Goal: Task Accomplishment & Management: Manage account settings

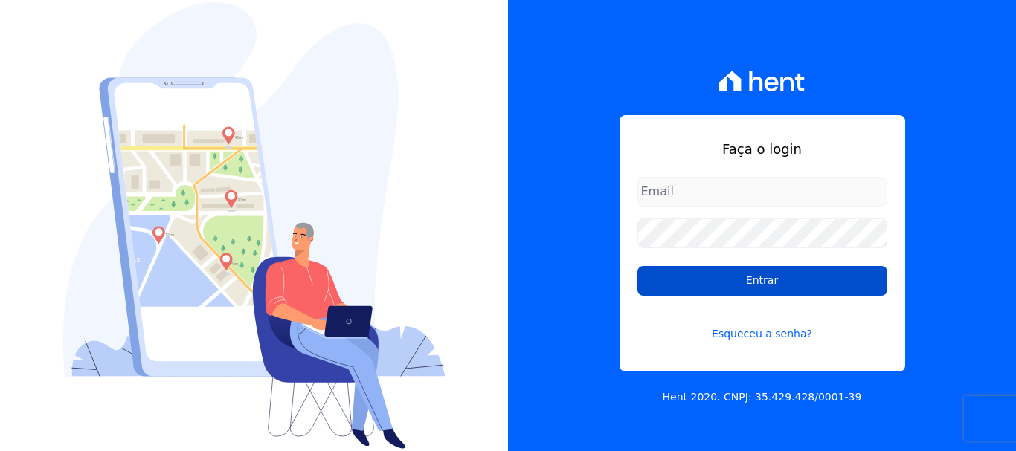
type input "[EMAIL_ADDRESS][DOMAIN_NAME]"
click at [754, 283] on input "Entrar" at bounding box center [762, 281] width 250 height 30
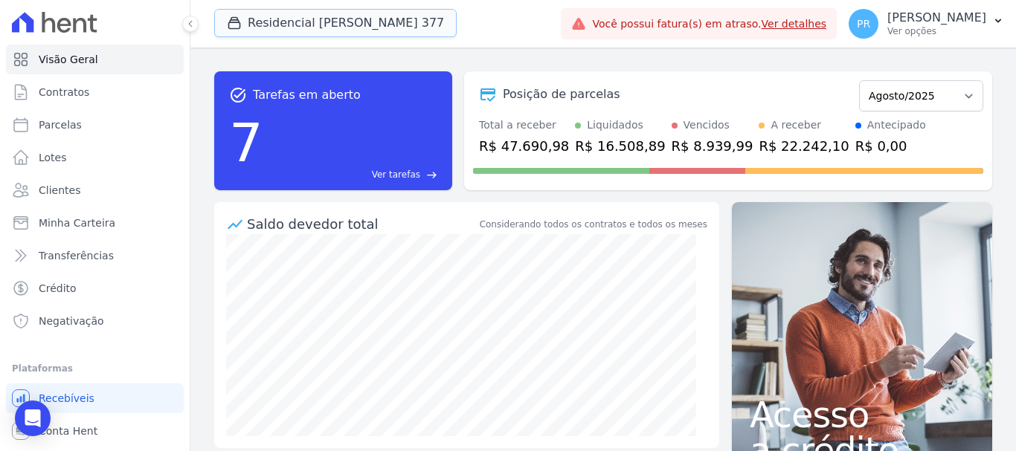
drag, startPoint x: 393, startPoint y: 14, endPoint x: 289, endPoint y: 74, distance: 119.9
click at [392, 14] on button "Residencial Maria Da Glória 377" at bounding box center [335, 23] width 242 height 28
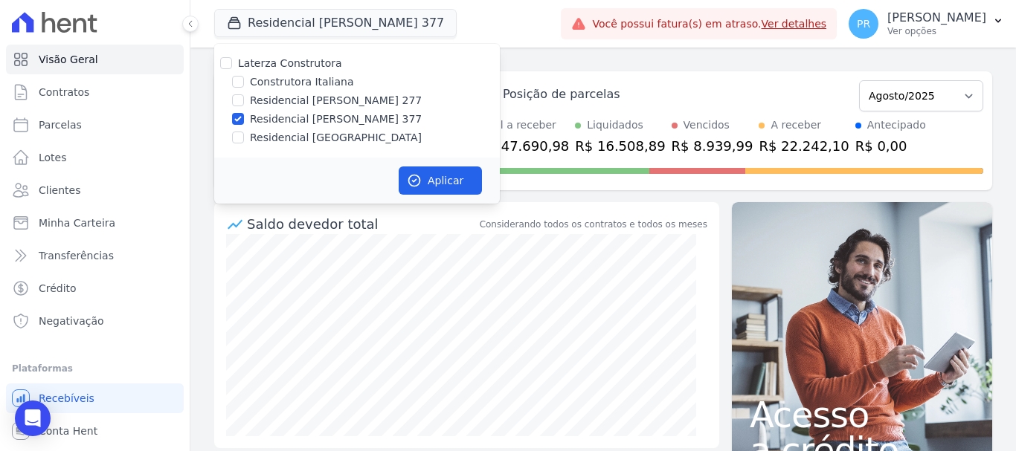
click at [276, 112] on label "Residencial [PERSON_NAME] 377" at bounding box center [336, 120] width 172 height 16
click at [244, 113] on input "Residencial [PERSON_NAME] 377" at bounding box center [238, 119] width 12 height 12
checkbox input "false"
click at [277, 108] on label "Residencial [PERSON_NAME] 277" at bounding box center [336, 101] width 172 height 16
click at [244, 106] on input "Residencial [PERSON_NAME] 277" at bounding box center [238, 100] width 12 height 12
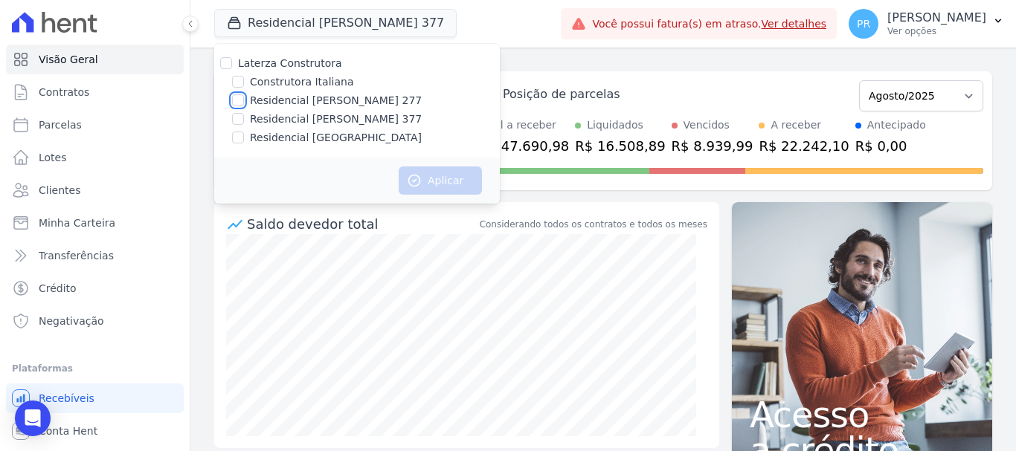
checkbox input "true"
click at [432, 177] on button "Aplicar" at bounding box center [440, 181] width 83 height 28
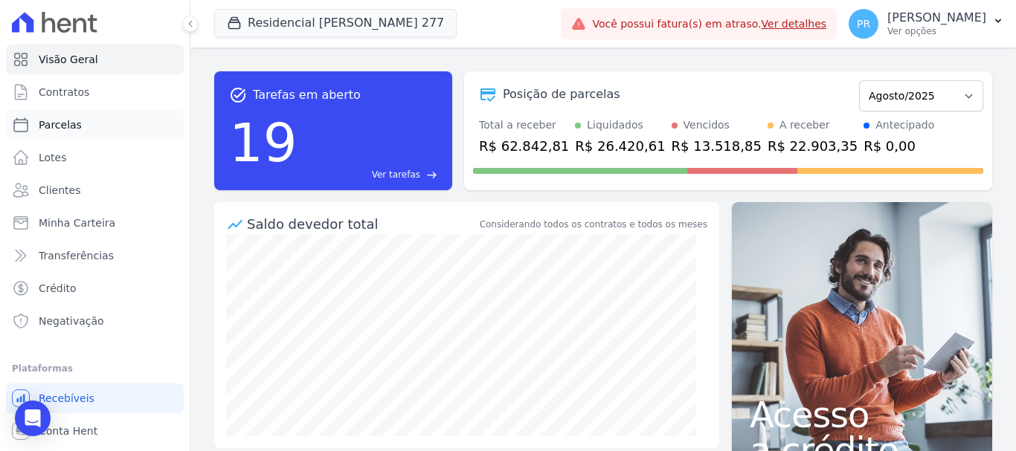
click at [91, 121] on link "Parcelas" at bounding box center [95, 125] width 178 height 30
select select
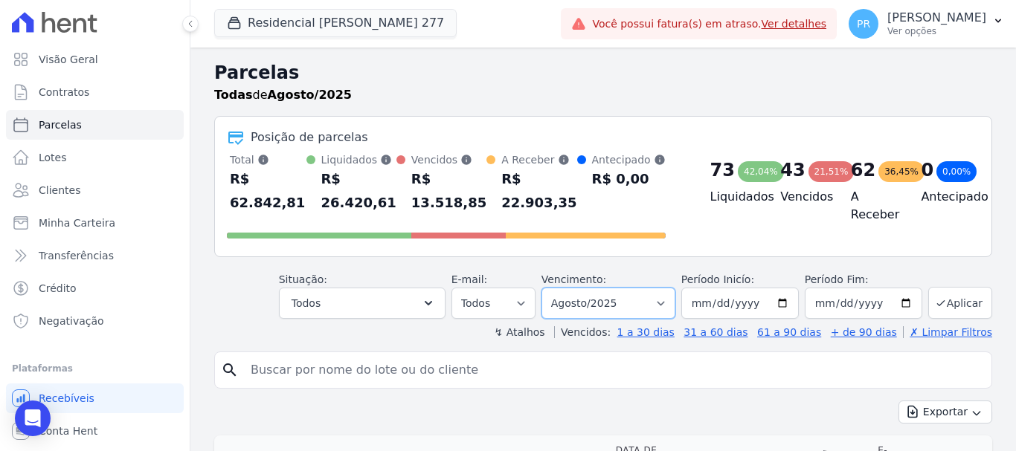
click at [614, 306] on select "Filtrar por período ──────── Todos os meses Março/2024 Abril/2024 Maio/2024 Jun…" at bounding box center [608, 303] width 134 height 31
click at [589, 315] on select "Filtrar por período ──────── Todos os meses Março/2024 Abril/2024 Maio/2024 Jun…" at bounding box center [608, 303] width 134 height 31
select select "05/2025"
click at [551, 288] on select "Filtrar por período ──────── Todos os meses Março/2024 Abril/2024 Maio/2024 Jun…" at bounding box center [608, 303] width 134 height 31
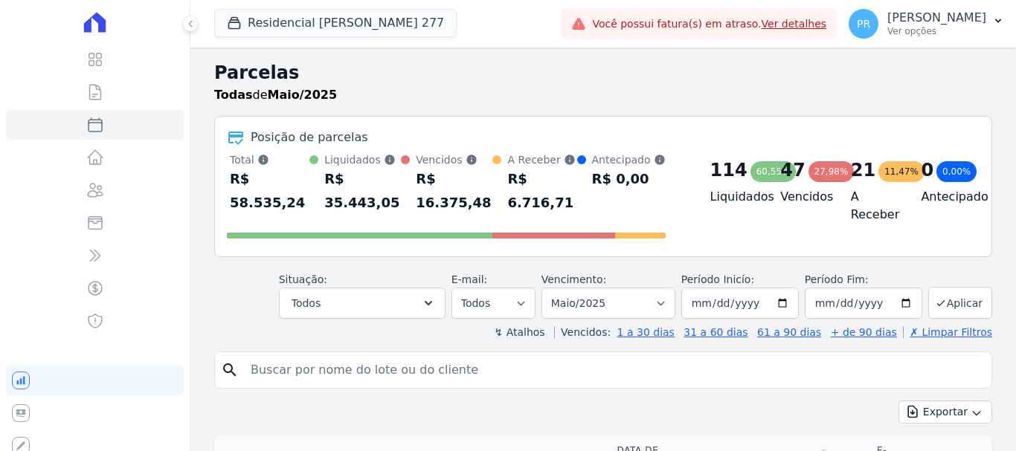
select select
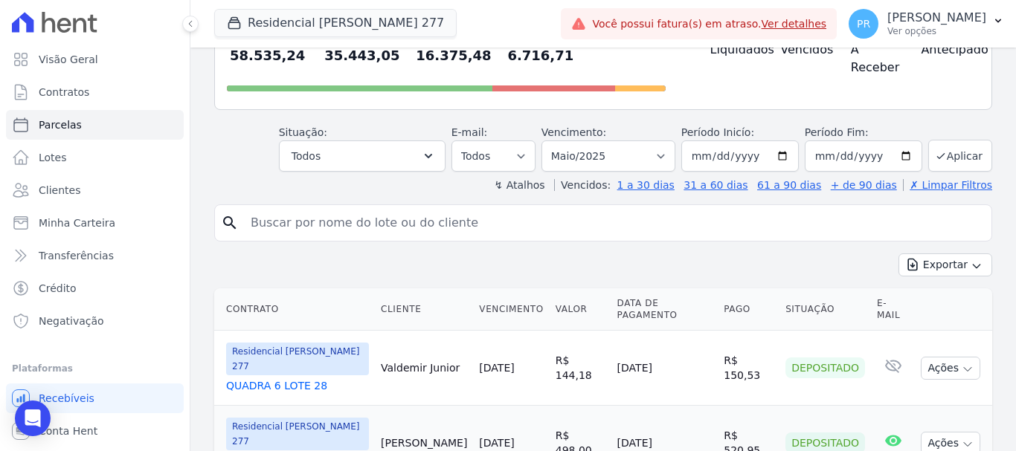
scroll to position [149, 0]
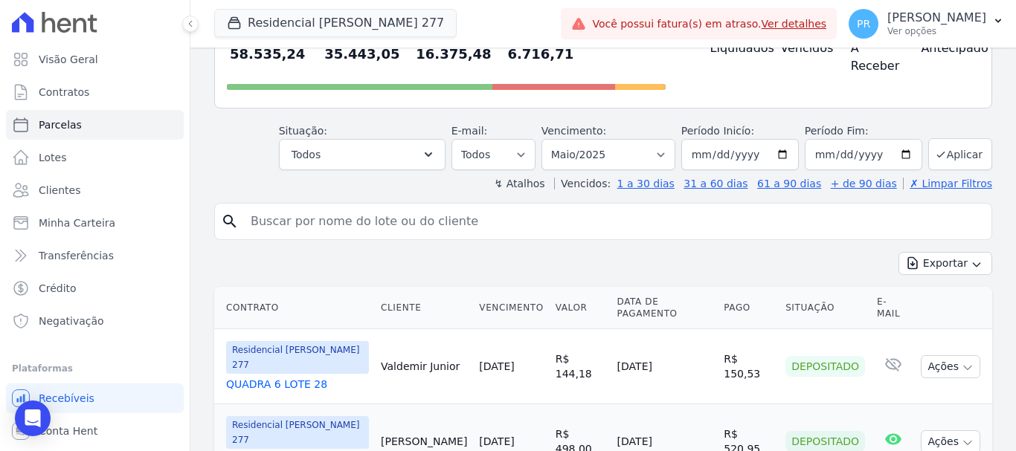
click at [492, 207] on input "search" at bounding box center [614, 222] width 744 height 30
type input "adrielle"
select select
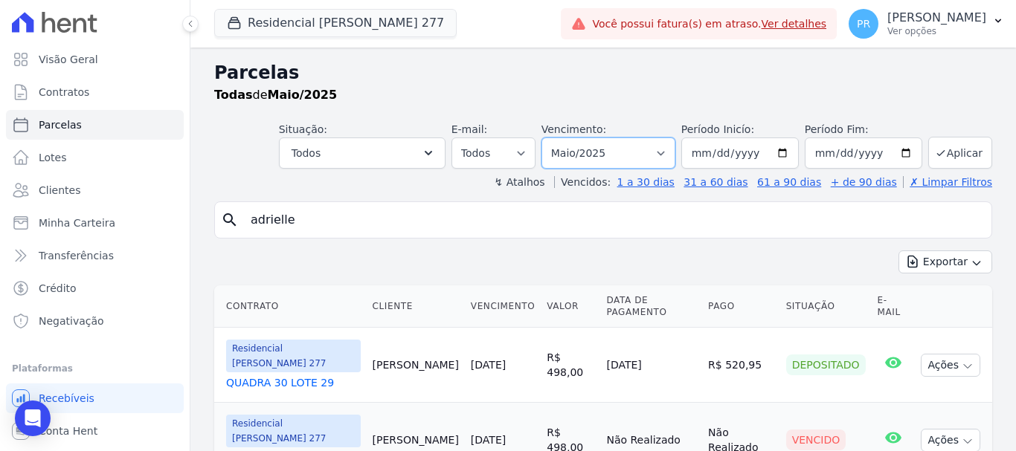
drag, startPoint x: 608, startPoint y: 157, endPoint x: 608, endPoint y: 165, distance: 8.2
click at [608, 157] on select "Filtrar por período ──────── Todos os meses Março/2024 Abril/2024 Maio/2024 Jun…" at bounding box center [608, 153] width 134 height 31
select select "08/2026"
click at [551, 138] on select "Filtrar por período ──────── Todos os meses Março/2024 Abril/2024 Maio/2024 Jun…" at bounding box center [608, 153] width 134 height 31
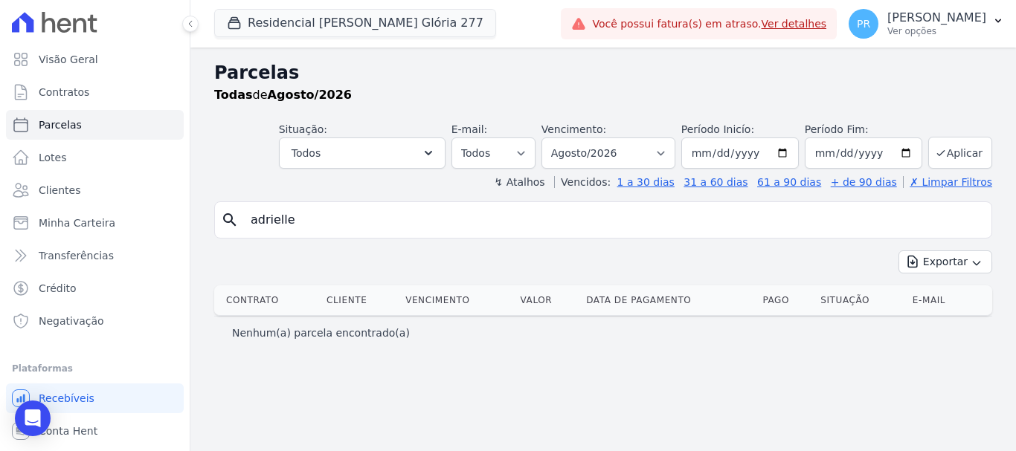
select select
click at [670, 155] on select "Filtrar por período ──────── Todos os meses Março/2024 Abril/2024 Maio/2024 Jun…" at bounding box center [608, 153] width 134 height 31
select select "08/2025"
click at [562, 138] on select "Filtrar por período ──────── Todos os meses Março/2024 Abril/2024 Maio/2024 Jun…" at bounding box center [608, 153] width 134 height 31
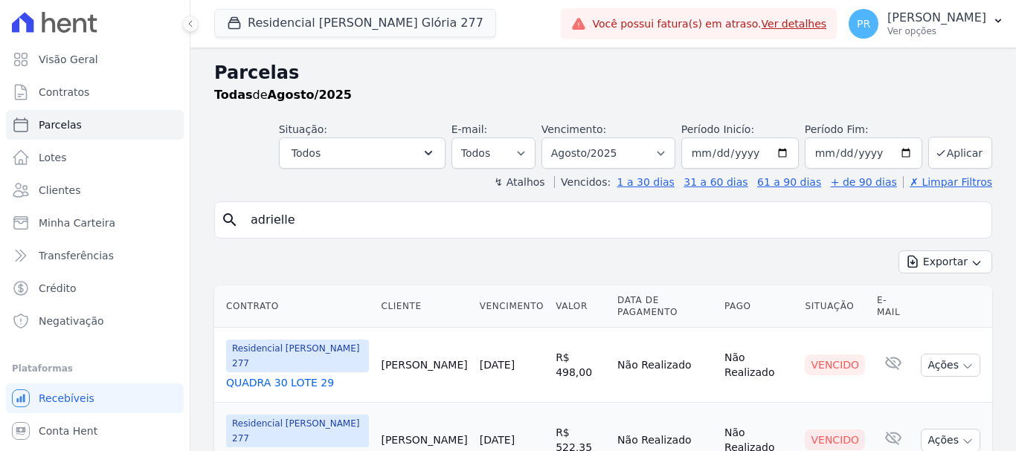
select select
